Goal: Check status: Check status

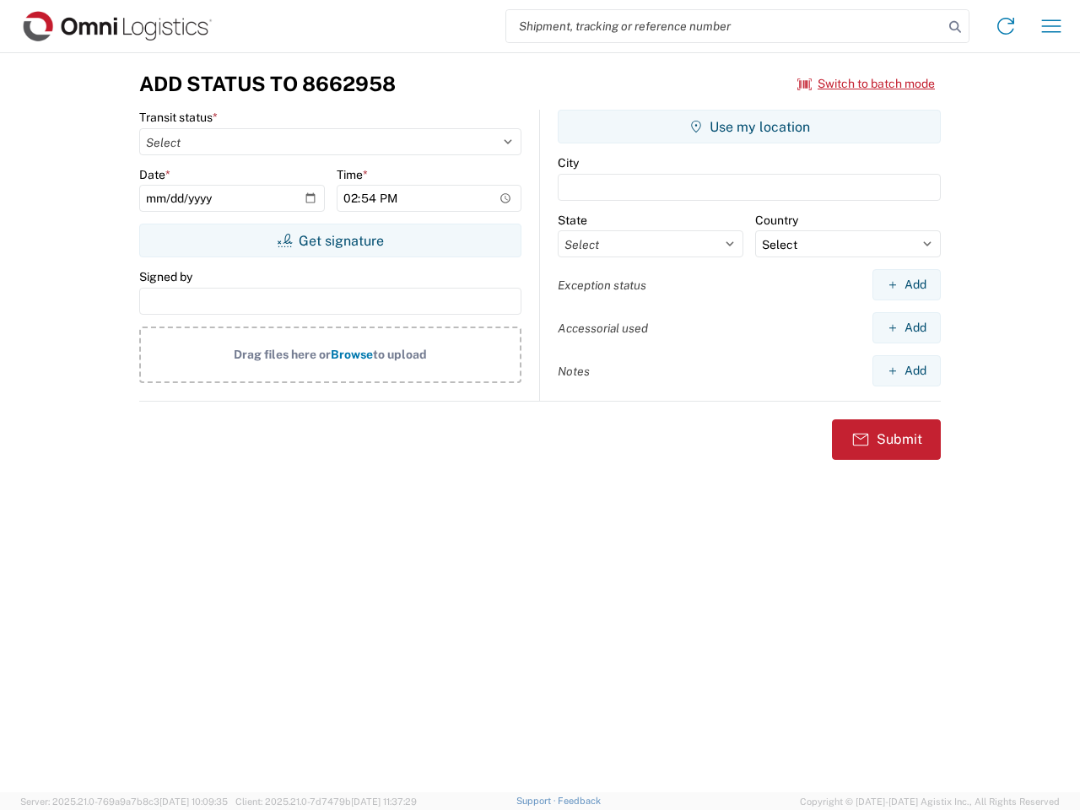
click at [725, 26] on input "search" at bounding box center [724, 26] width 437 height 32
click at [955, 27] on icon at bounding box center [955, 27] width 24 height 24
click at [1006, 26] on icon at bounding box center [1005, 26] width 27 height 27
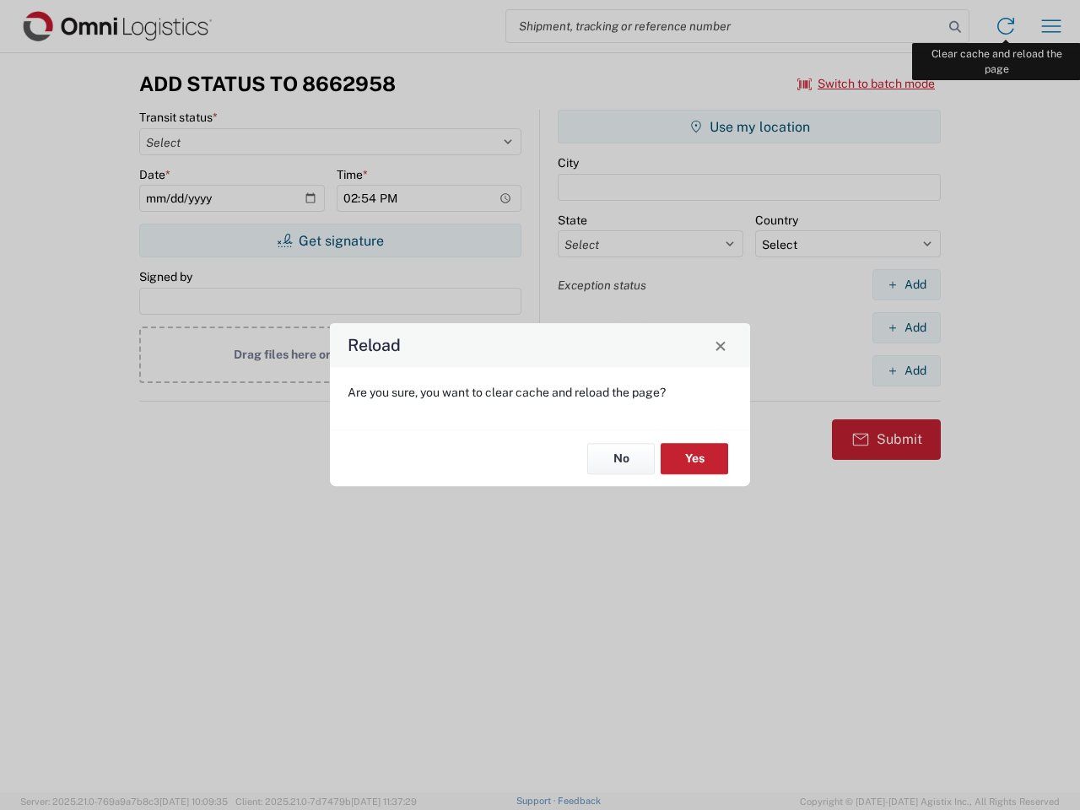
click at [1051, 26] on div "Reload Are you sure, you want to clear cache and reload the page? No Yes" at bounding box center [540, 405] width 1080 height 810
click at [867, 84] on div "Reload Are you sure, you want to clear cache and reload the page? No Yes" at bounding box center [540, 405] width 1080 height 810
click at [330, 240] on div "Reload Are you sure, you want to clear cache and reload the page? No Yes" at bounding box center [540, 405] width 1080 height 810
click at [749, 127] on div "Reload Are you sure, you want to clear cache and reload the page? No Yes" at bounding box center [540, 405] width 1080 height 810
click at [906, 284] on div "Reload Are you sure, you want to clear cache and reload the page? No Yes" at bounding box center [540, 405] width 1080 height 810
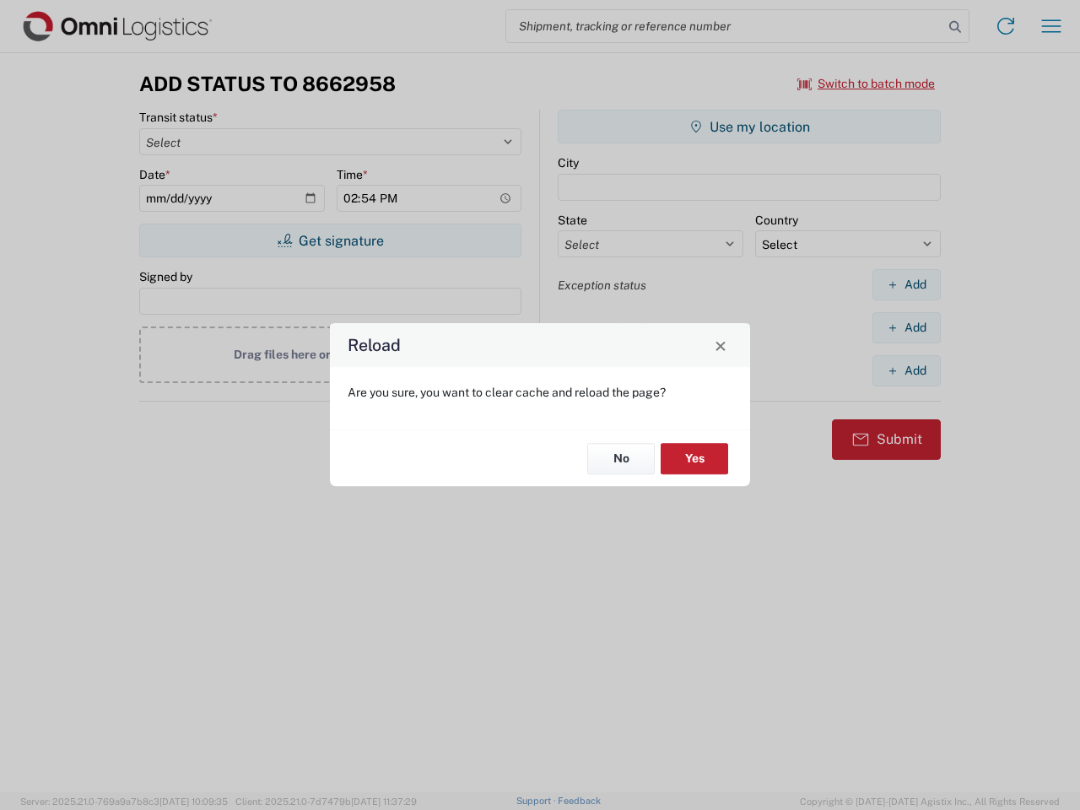
click at [906, 327] on div "Reload Are you sure, you want to clear cache and reload the page? No Yes" at bounding box center [540, 405] width 1080 height 810
click at [906, 370] on div "Reload Are you sure, you want to clear cache and reload the page? No Yes" at bounding box center [540, 405] width 1080 height 810
